Goal: Navigation & Orientation: Find specific page/section

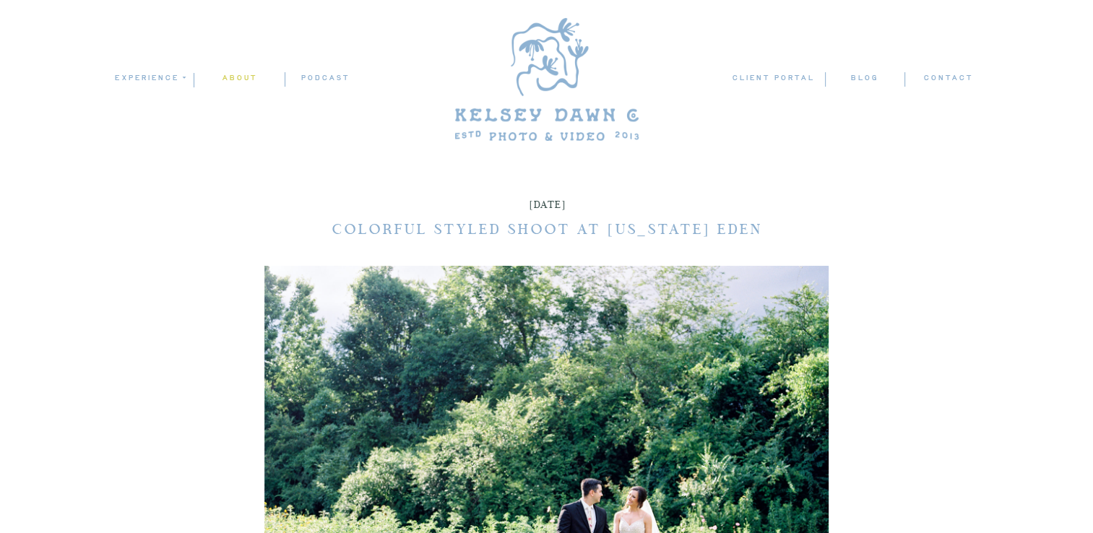
click at [236, 78] on nav "ABOUT" at bounding box center [239, 79] width 90 height 14
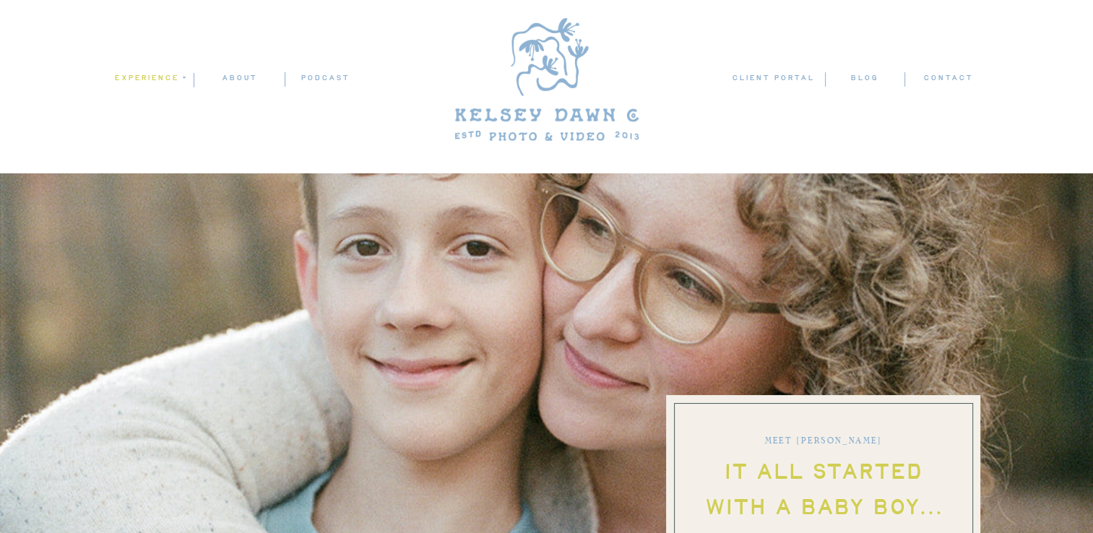
click at [148, 73] on nav "experience" at bounding box center [149, 78] width 70 height 13
click at [168, 98] on p "weddings" at bounding box center [153, 98] width 80 height 12
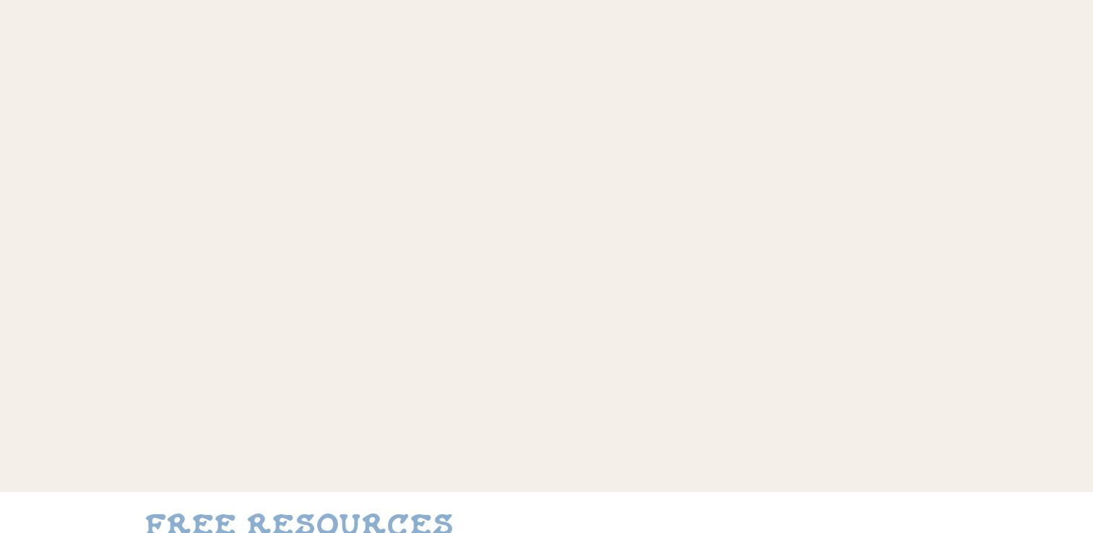
scroll to position [6450, 0]
